Goal: Task Accomplishment & Management: Use online tool/utility

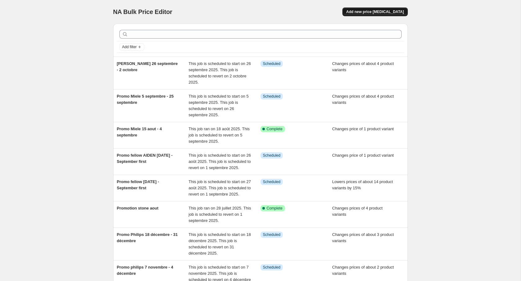
click at [390, 7] on button "Add new price [MEDICAL_DATA]" at bounding box center [375, 11] width 65 height 9
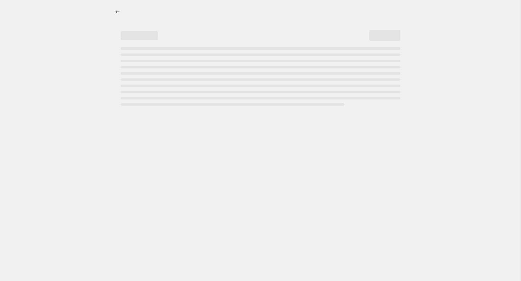
select select "percentage"
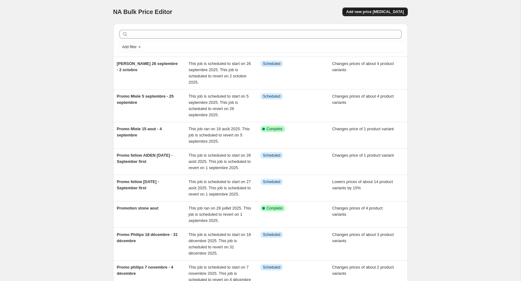
click at [367, 7] on div "NA Bulk Price Editor. This page is ready NA Bulk Price Editor Add new price [ME…" at bounding box center [260, 12] width 295 height 24
click at [376, 12] on span "Add new price [MEDICAL_DATA]" at bounding box center [375, 11] width 58 height 5
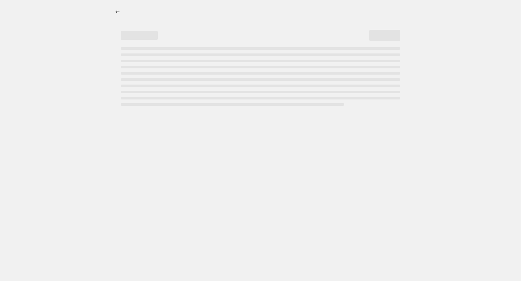
select select "percentage"
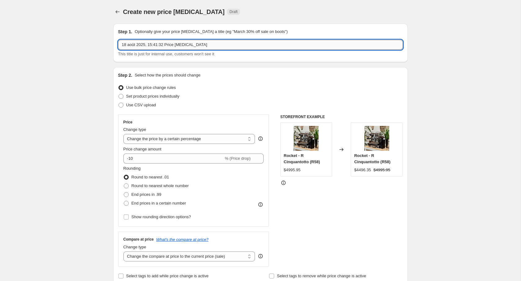
click at [159, 47] on input "18 août 2025, 15:41:32 Price [MEDICAL_DATA]" at bounding box center [260, 45] width 285 height 10
type input "augmentation prix philips"
click at [130, 96] on span "Set product prices individually" at bounding box center [152, 96] width 53 height 5
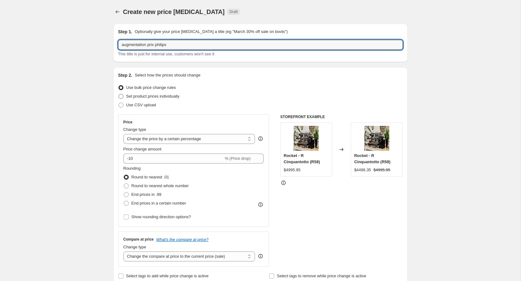
click at [119, 94] on input "Set product prices individually" at bounding box center [119, 94] width 0 height 0
radio input "true"
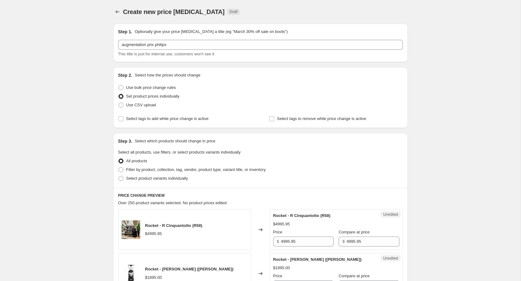
click at [150, 183] on div "Step 3. Select which products should change in price Select all products, use f…" at bounding box center [260, 160] width 295 height 55
click at [150, 177] on span "Select product variants individually" at bounding box center [157, 178] width 62 height 5
click at [119, 176] on input "Select product variants individually" at bounding box center [119, 176] width 0 height 0
radio input "true"
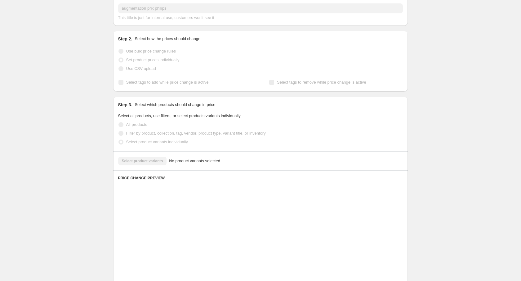
scroll to position [45, 0]
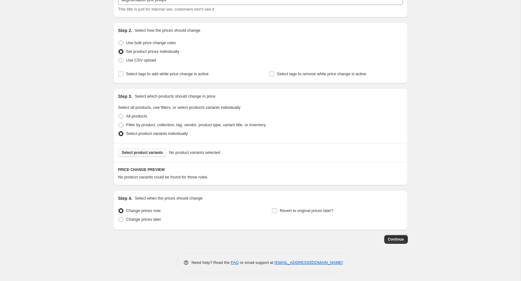
click at [151, 151] on span "Select product variants" at bounding box center [142, 152] width 41 height 5
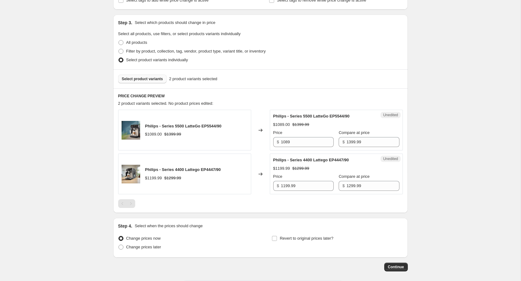
scroll to position [146, 0]
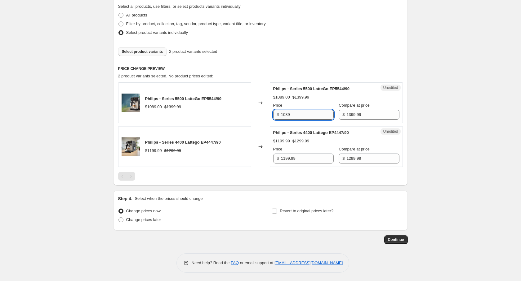
click at [296, 111] on input "1089" at bounding box center [307, 115] width 53 height 10
click at [288, 110] on input "1089" at bounding box center [307, 115] width 53 height 10
click at [298, 111] on input "1089" at bounding box center [307, 115] width 53 height 10
paste input "$ 1 499,99"
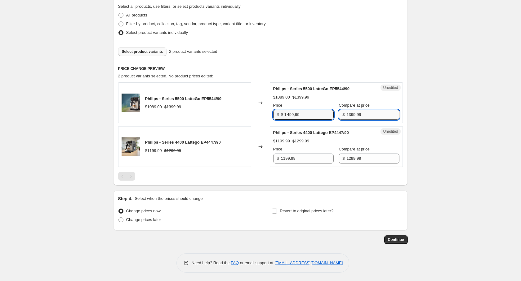
type input "1089"
click at [358, 111] on input "1399.99" at bounding box center [373, 115] width 53 height 10
paste input "$ 1 499,99"
type input "1399.99"
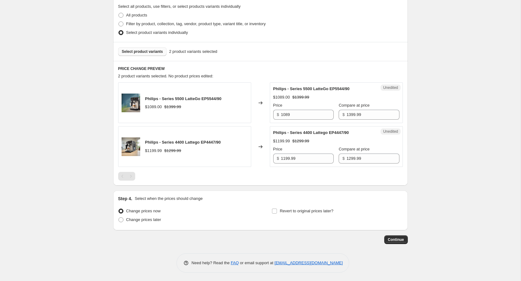
click at [228, 135] on div "Philips - Series 4400 Lattego EP4447/90 $1199.99 $1299.99" at bounding box center [184, 146] width 133 height 41
click at [315, 116] on input "1089" at bounding box center [307, 115] width 53 height 10
type input "1499"
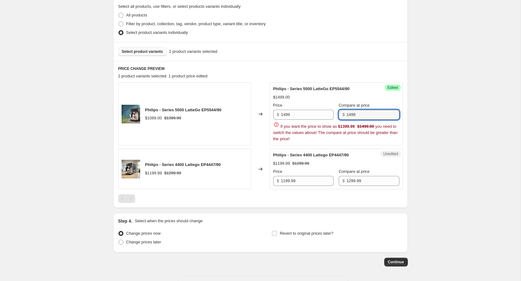
type input "1499"
click at [347, 56] on div "Select product variants 2 product variants selected" at bounding box center [260, 51] width 295 height 19
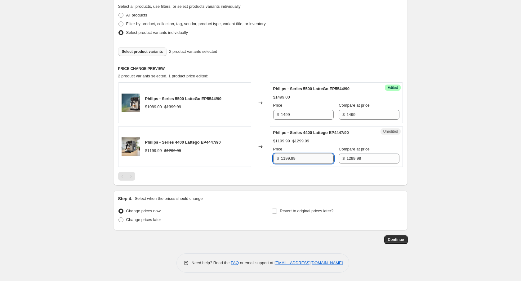
click at [283, 158] on input "1199.99" at bounding box center [307, 158] width 53 height 10
click at [287, 158] on input "1199.99" at bounding box center [307, 158] width 53 height 10
type input "1299.99"
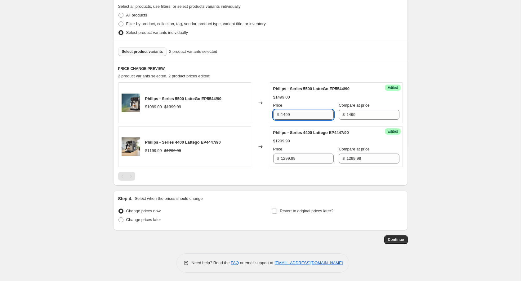
click at [295, 113] on input "1499" at bounding box center [307, 115] width 53 height 10
type input "1499.99"
click at [317, 48] on div "Select product variants 2 product variants selected" at bounding box center [260, 51] width 285 height 9
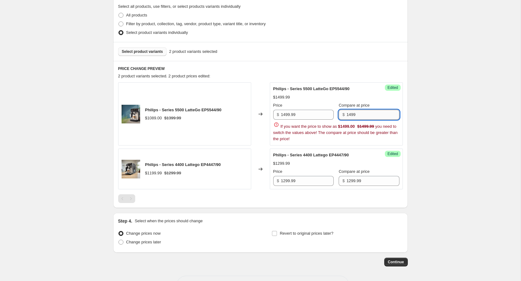
click at [371, 111] on input "1499" at bounding box center [373, 115] width 53 height 10
type input "1499.99"
click at [424, 122] on div "Create new price [MEDICAL_DATA]. This page is ready Create new price [MEDICAL_D…" at bounding box center [260, 78] width 521 height 449
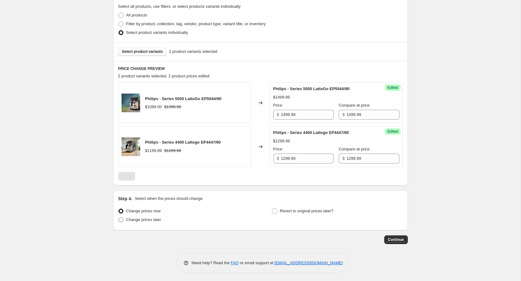
click at [137, 217] on span "Change prices later" at bounding box center [143, 219] width 35 height 5
click at [119, 217] on input "Change prices later" at bounding box center [119, 217] width 0 height 0
radio input "true"
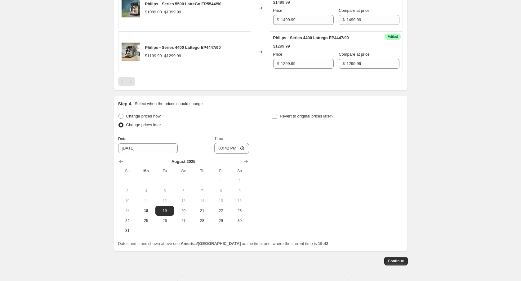
scroll to position [241, 0]
click at [182, 205] on button "20" at bounding box center [183, 209] width 19 height 10
type input "[DATE]"
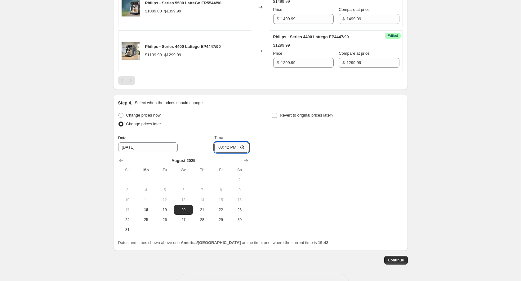
click at [227, 145] on input "15:42" at bounding box center [231, 147] width 35 height 11
type input "00:00"
click at [407, 259] on button "Continue" at bounding box center [396, 259] width 24 height 9
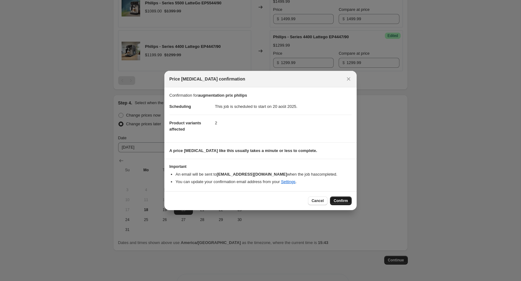
click at [342, 198] on span "Confirm" at bounding box center [341, 200] width 14 height 5
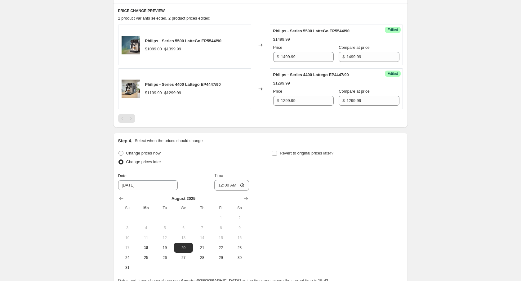
scroll to position [299, 0]
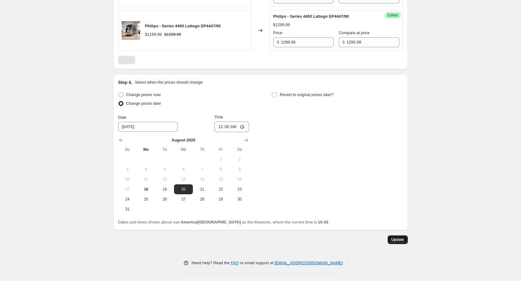
click at [393, 238] on span "Update" at bounding box center [398, 239] width 13 height 5
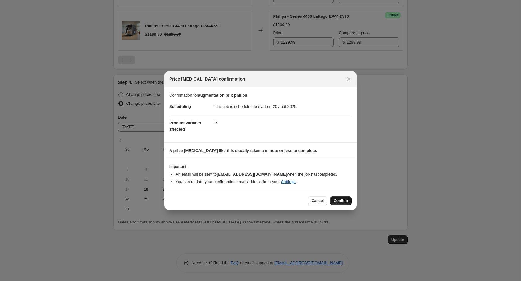
click at [341, 200] on span "Confirm" at bounding box center [341, 200] width 14 height 5
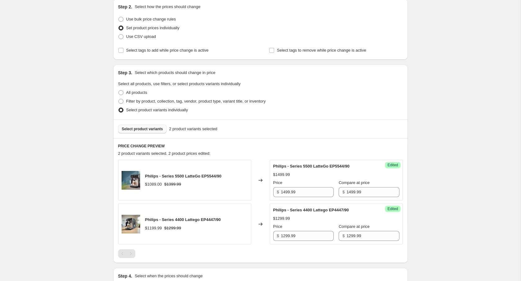
scroll to position [0, 0]
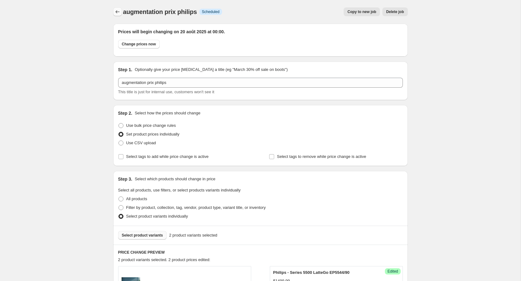
click at [117, 12] on icon "Price change jobs" at bounding box center [118, 12] width 6 height 6
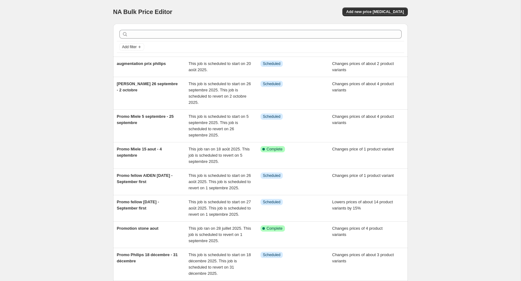
scroll to position [6, 0]
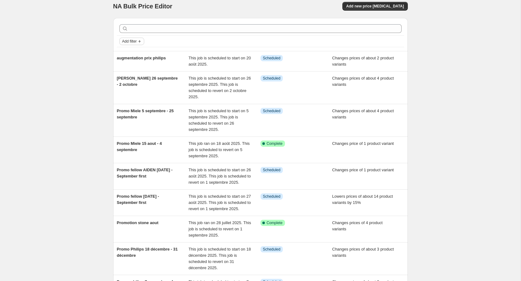
click at [126, 39] on span "Add filter" at bounding box center [129, 41] width 15 height 5
click at [136, 51] on span "Job status" at bounding box center [132, 53] width 18 height 5
click at [140, 97] on span "Reverted" at bounding box center [139, 97] width 16 height 5
click at [128, 97] on input "Reverted" at bounding box center [126, 97] width 5 height 5
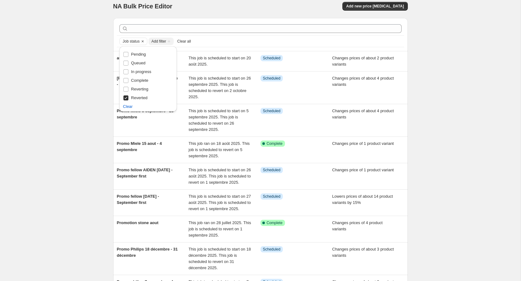
scroll to position [0, 0]
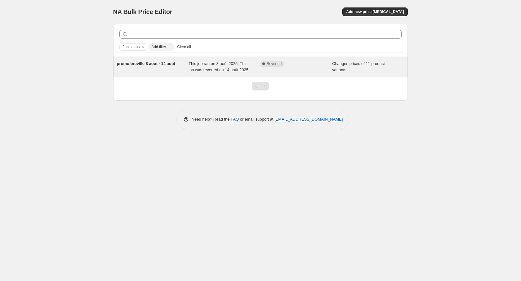
click at [183, 73] on div "promo breville 8 aout - 14 aout" at bounding box center [153, 67] width 72 height 12
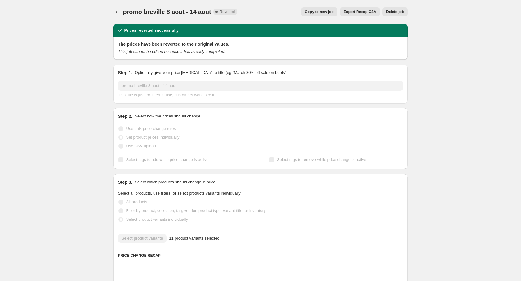
click at [404, 11] on span "Delete job" at bounding box center [395, 11] width 18 height 5
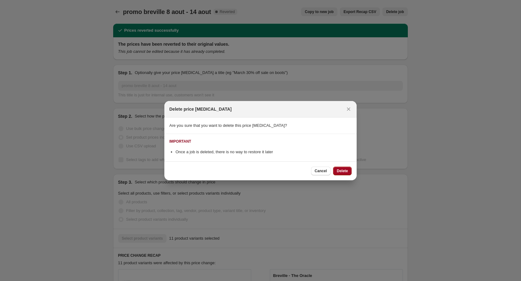
click at [341, 168] on span "Delete" at bounding box center [342, 170] width 11 height 5
